Goal: Information Seeking & Learning: Learn about a topic

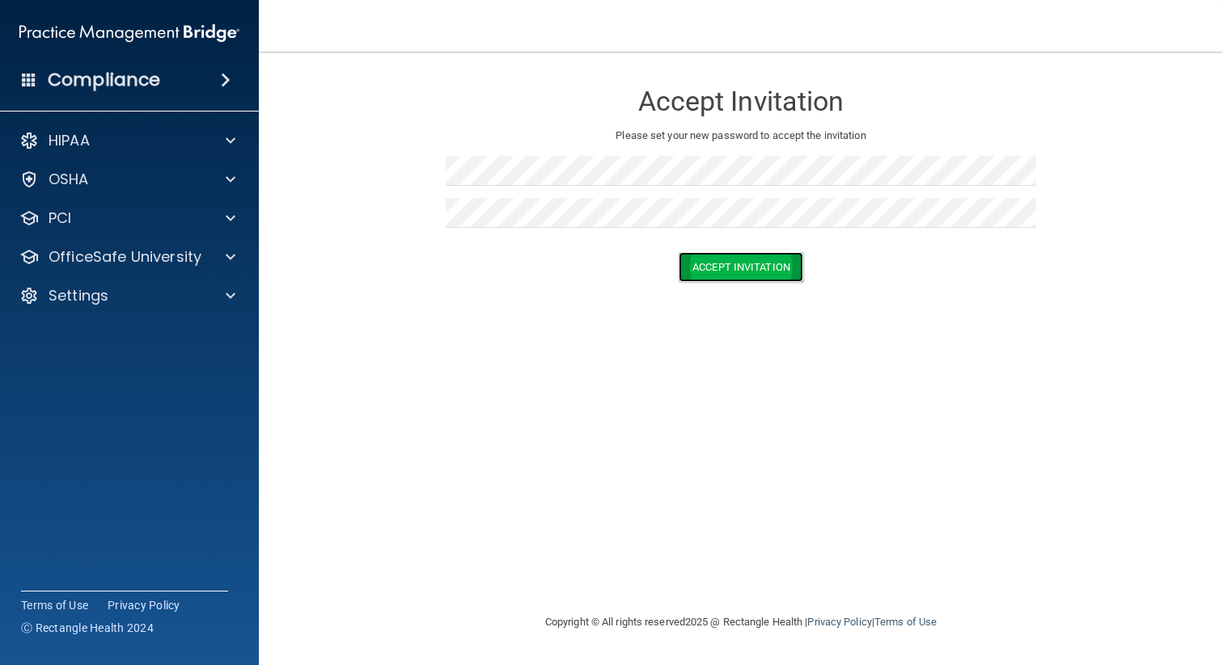
click at [726, 271] on button "Accept Invitation" at bounding box center [740, 267] width 125 height 30
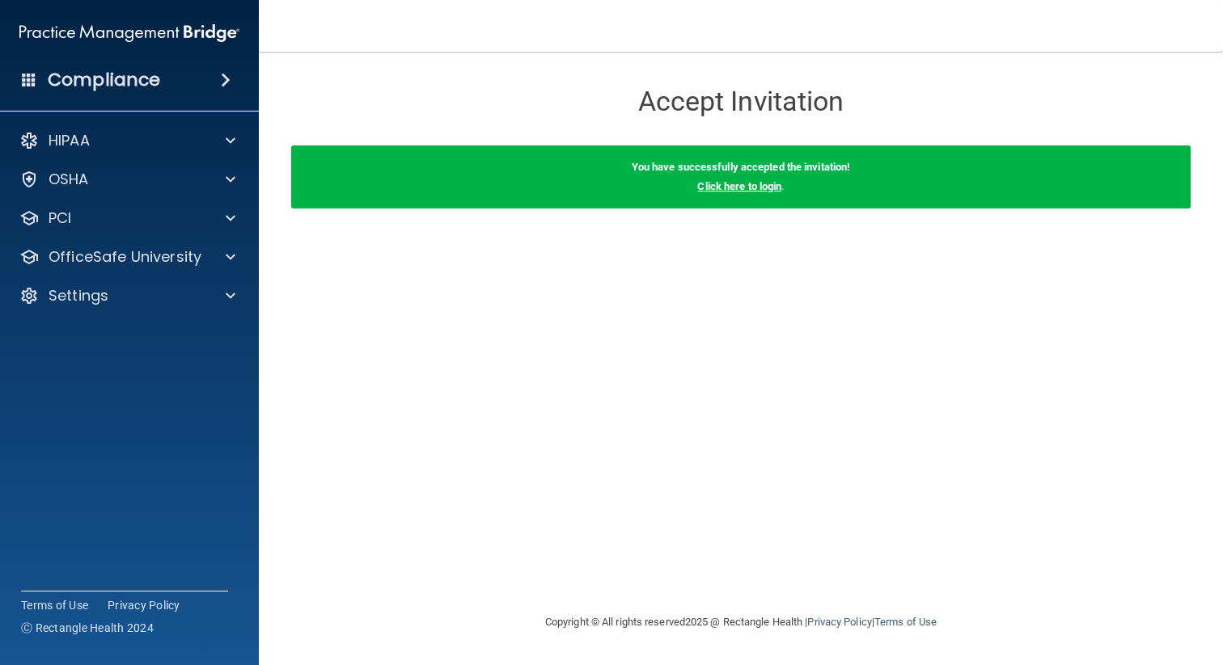
click at [734, 189] on link "Click here to login" at bounding box center [739, 186] width 84 height 12
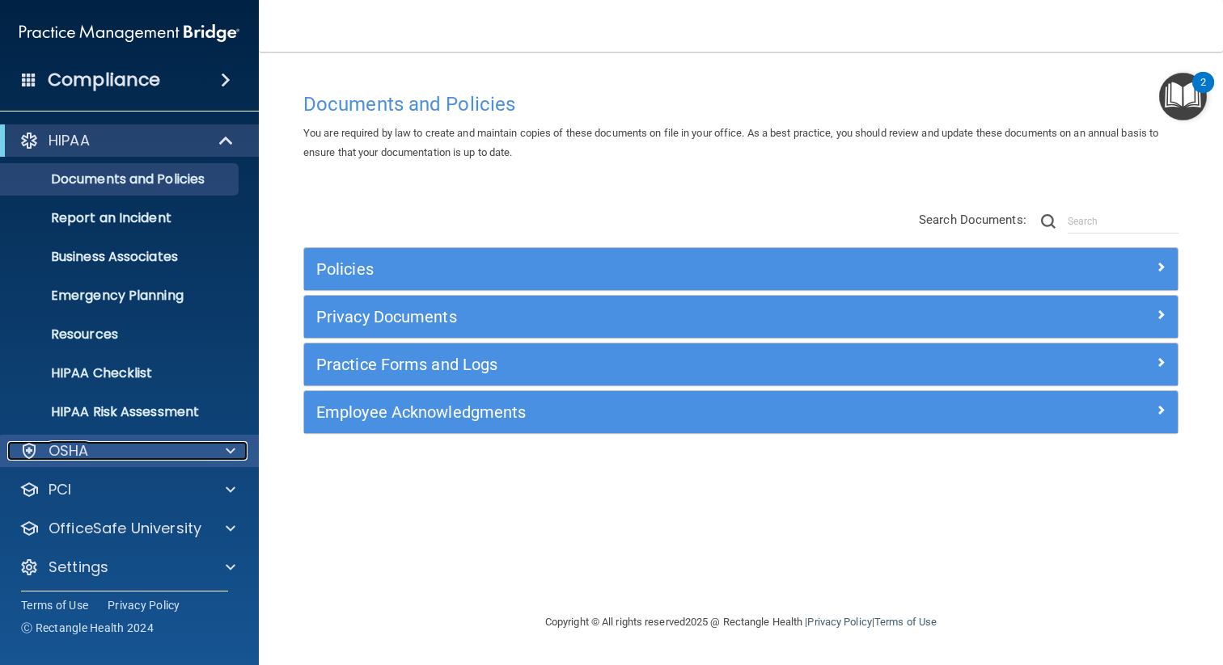
click at [113, 446] on div "OSHA" at bounding box center [107, 450] width 201 height 19
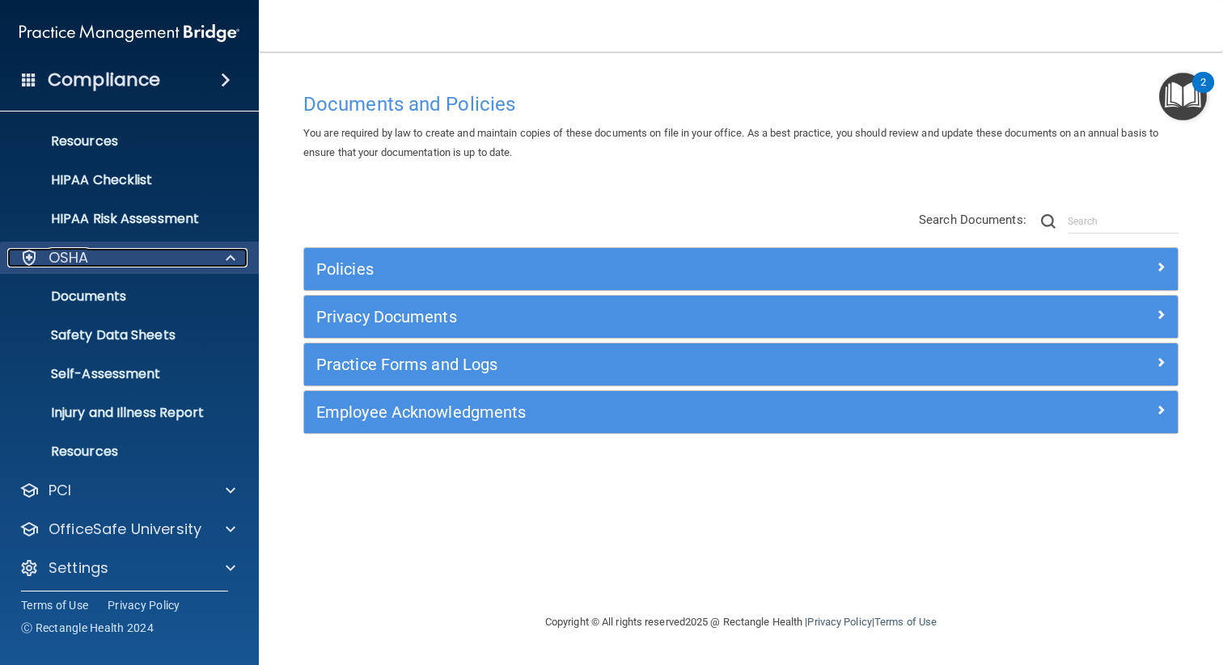
scroll to position [199, 0]
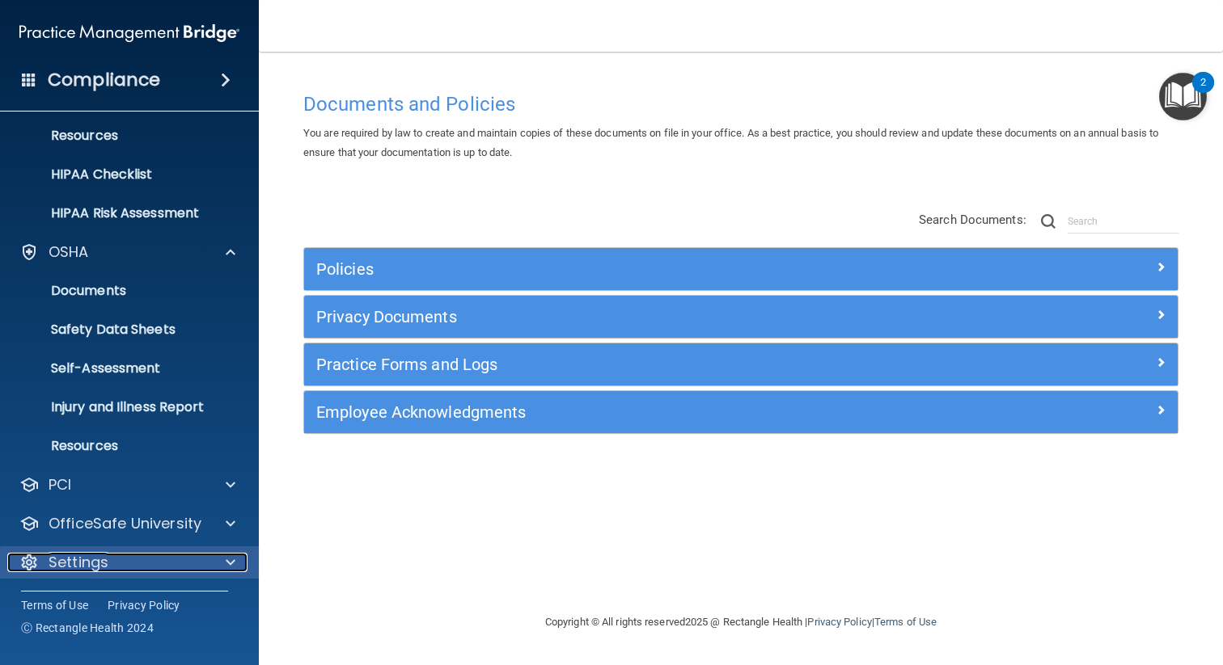
click at [203, 564] on div "Settings" at bounding box center [107, 562] width 201 height 19
click at [235, 564] on div at bounding box center [228, 562] width 40 height 19
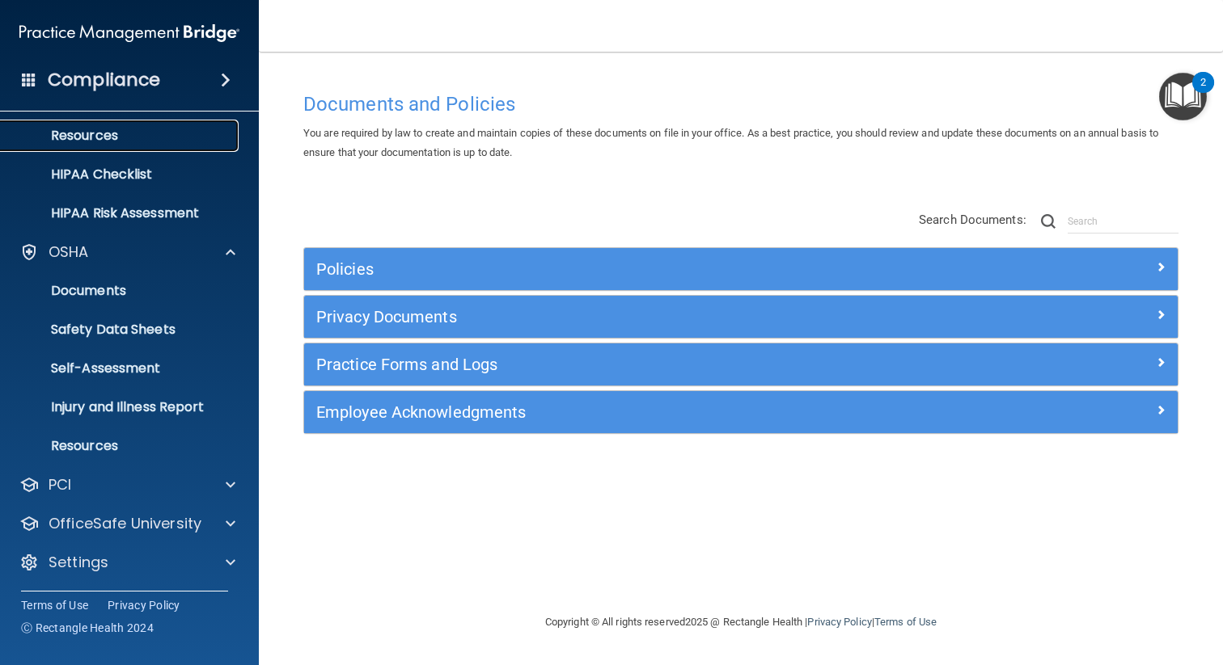
click at [74, 133] on p "Resources" at bounding box center [121, 136] width 221 height 16
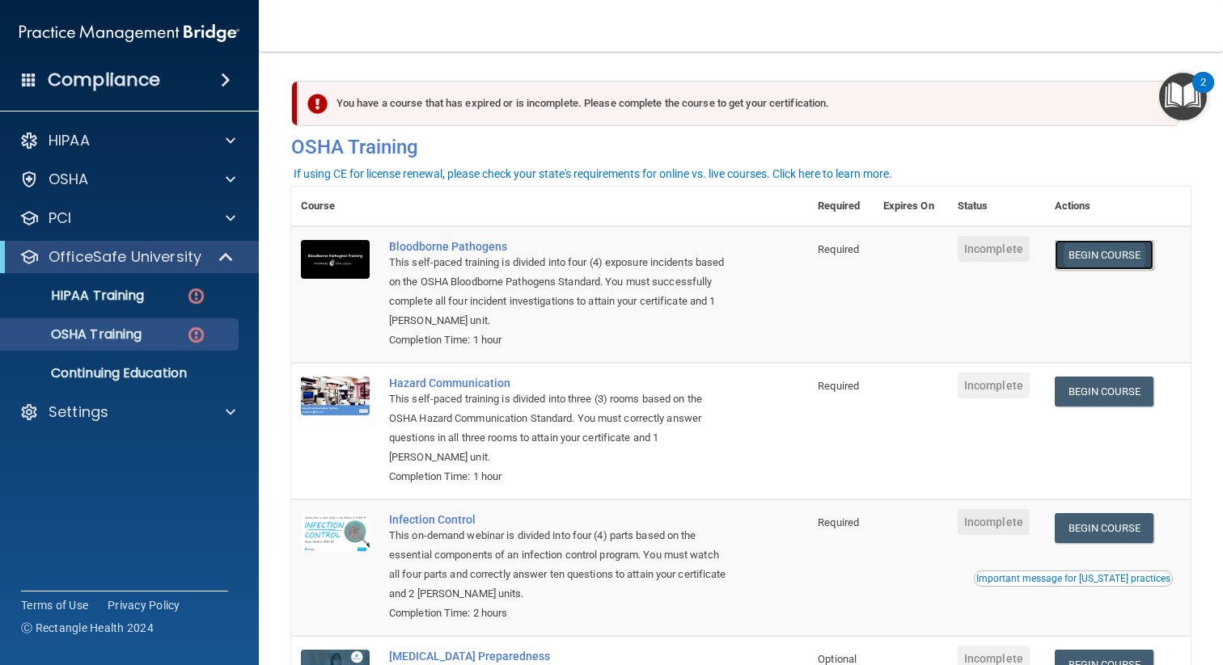
click at [1105, 257] on link "Begin Course" at bounding box center [1103, 255] width 99 height 30
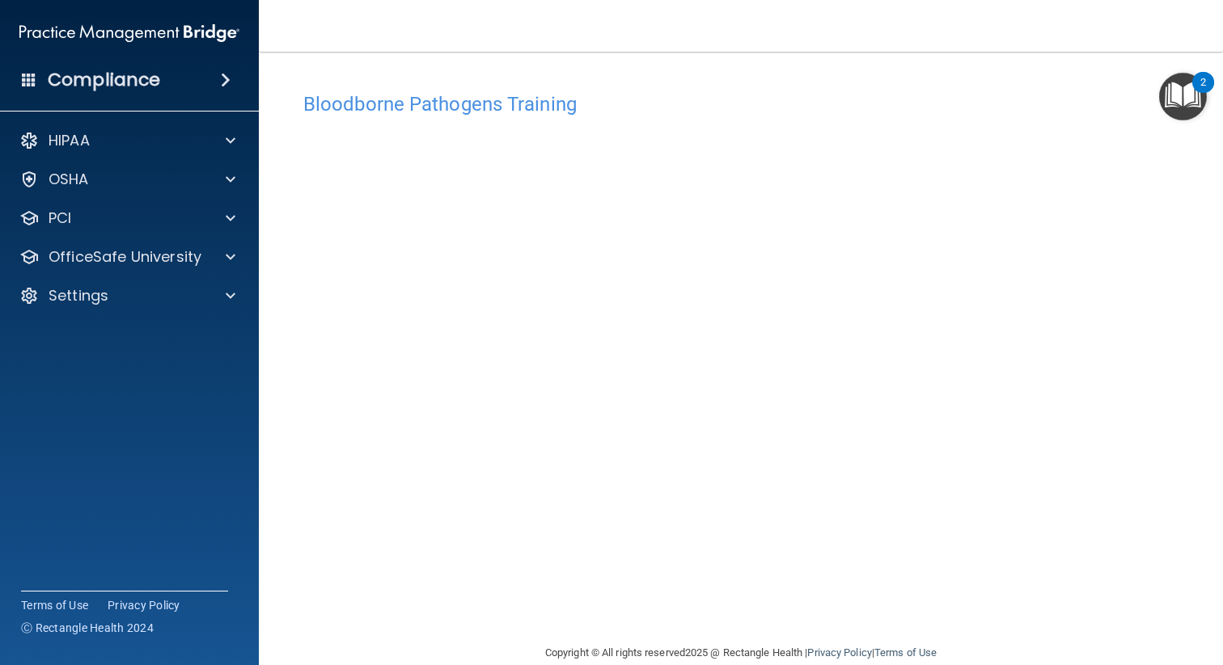
click at [286, 181] on main "Bloodborne Pathogens Training This course doesn’t expire until . Are you sure y…" at bounding box center [741, 359] width 964 height 614
